Goal: Information Seeking & Learning: Understand process/instructions

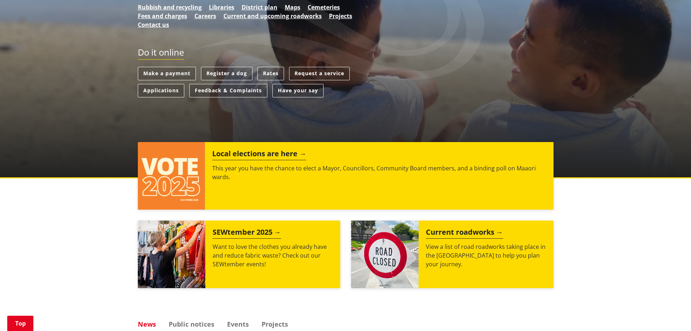
scroll to position [181, 0]
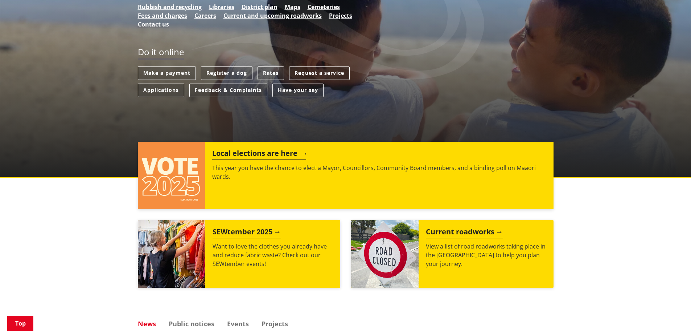
click at [254, 153] on h2 "Local elections are here" at bounding box center [259, 154] width 94 height 11
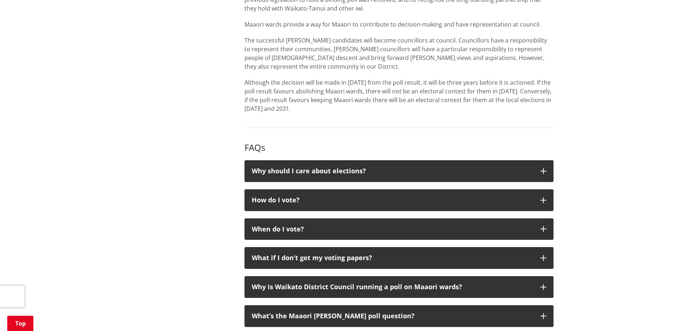
scroll to position [654, 0]
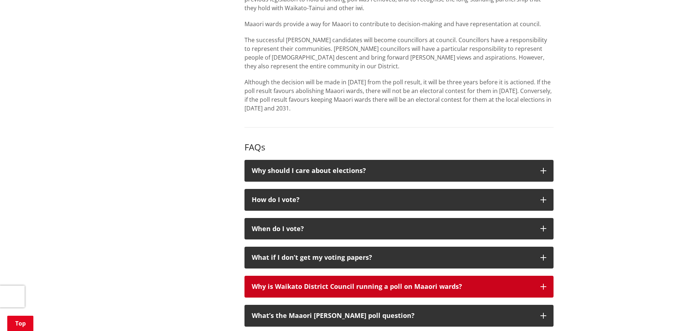
click at [420, 287] on div "Why is Waikato District Council running a poll on Maaori wards?" at bounding box center [393, 286] width 282 height 7
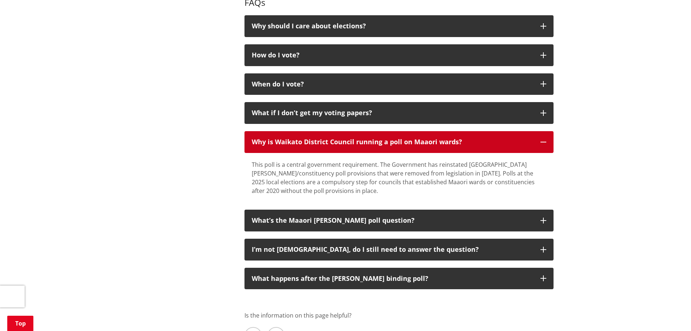
scroll to position [799, 0]
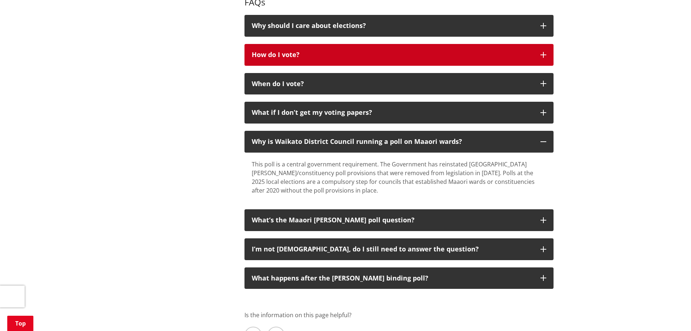
click at [331, 55] on div "How do I vote?" at bounding box center [393, 54] width 282 height 7
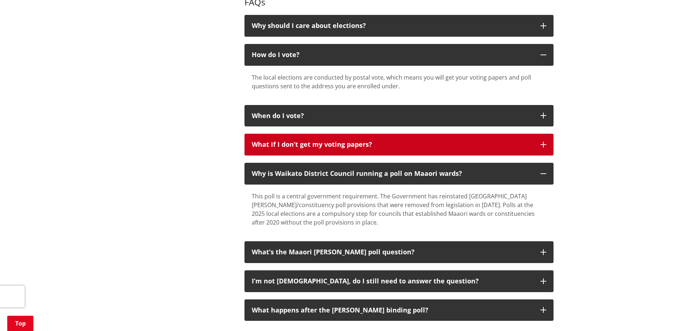
click at [398, 145] on div "What if I don’t get my voting papers?" at bounding box center [393, 144] width 282 height 7
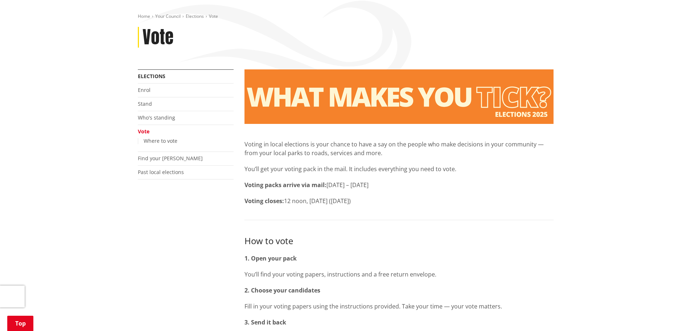
scroll to position [90, 0]
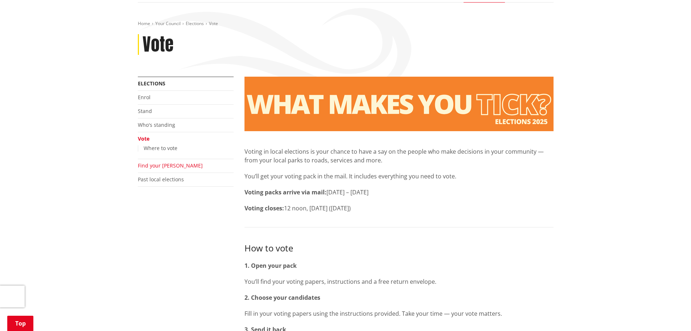
click at [146, 167] on link "Find your [PERSON_NAME]" at bounding box center [170, 165] width 65 height 7
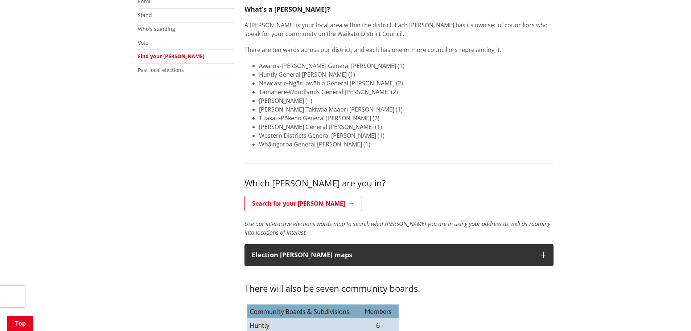
scroll to position [187, 0]
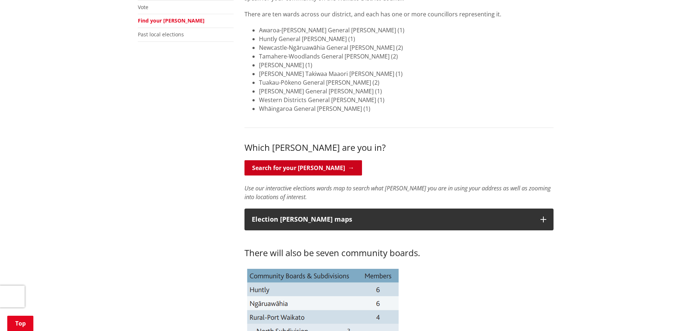
click at [281, 169] on link "Search for your [PERSON_NAME]" at bounding box center [304, 167] width 118 height 15
